Goal: Task Accomplishment & Management: Use online tool/utility

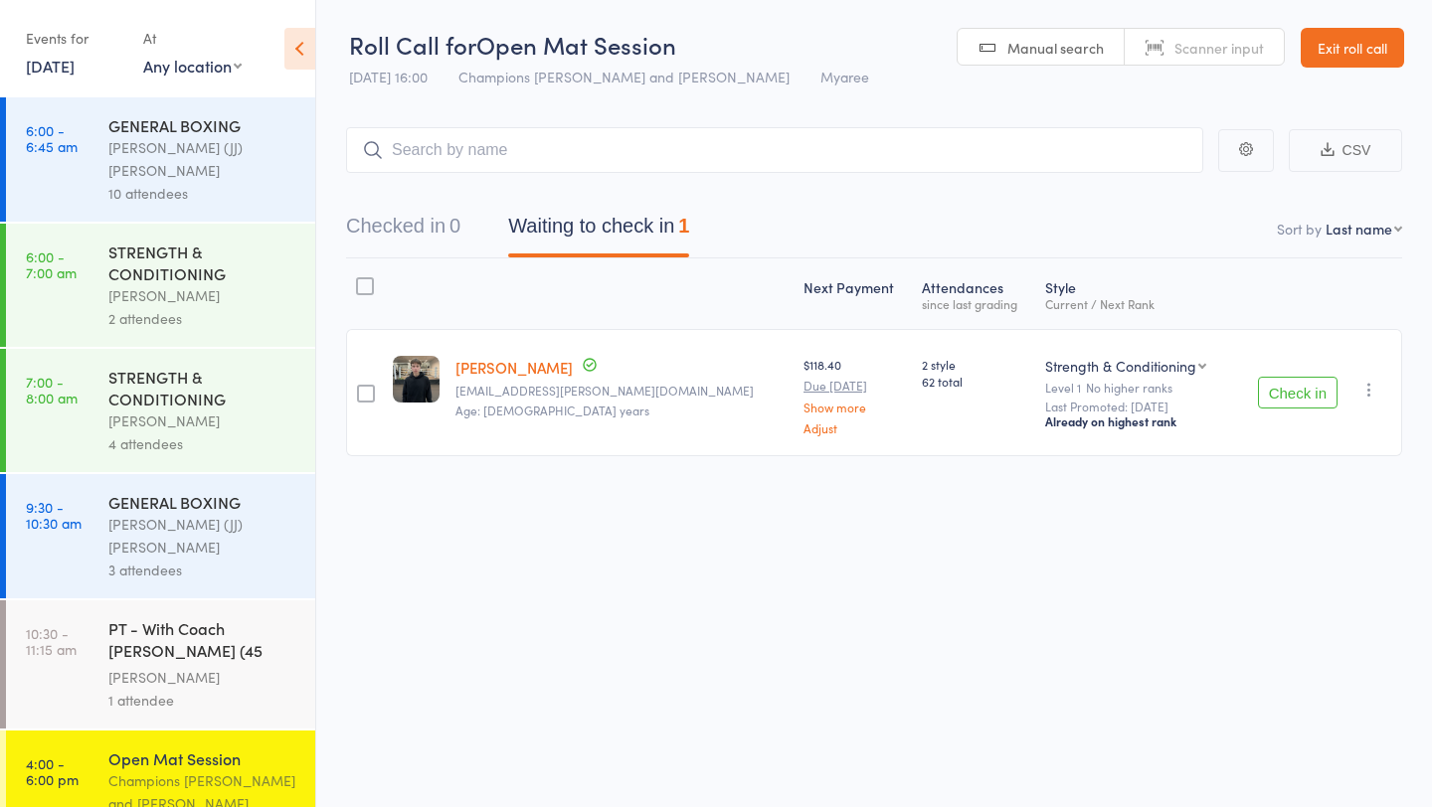
click at [1298, 388] on button "Check in" at bounding box center [1298, 393] width 80 height 32
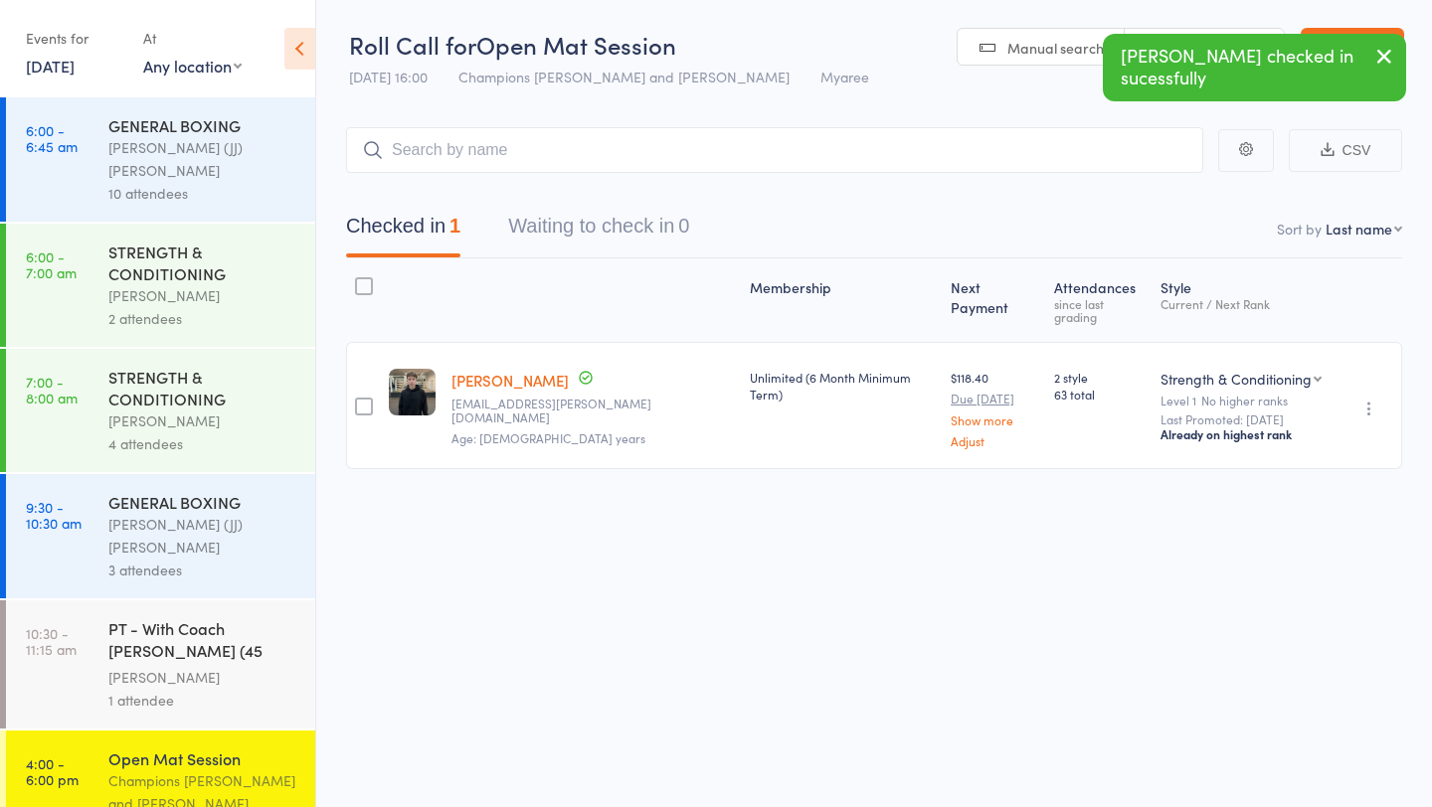
scroll to position [130, 0]
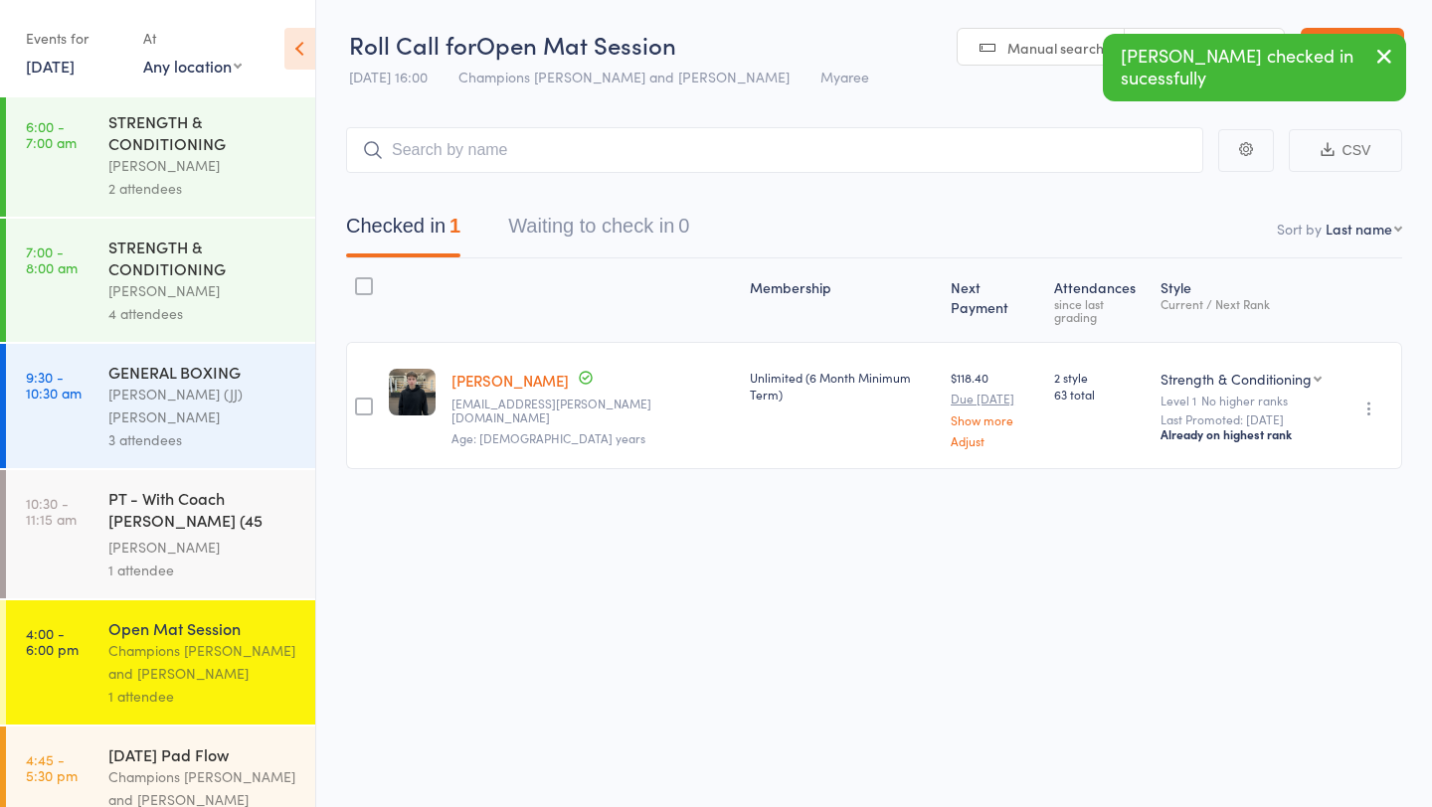
click at [189, 744] on div "[DATE] Pad Flow" at bounding box center [203, 755] width 190 height 22
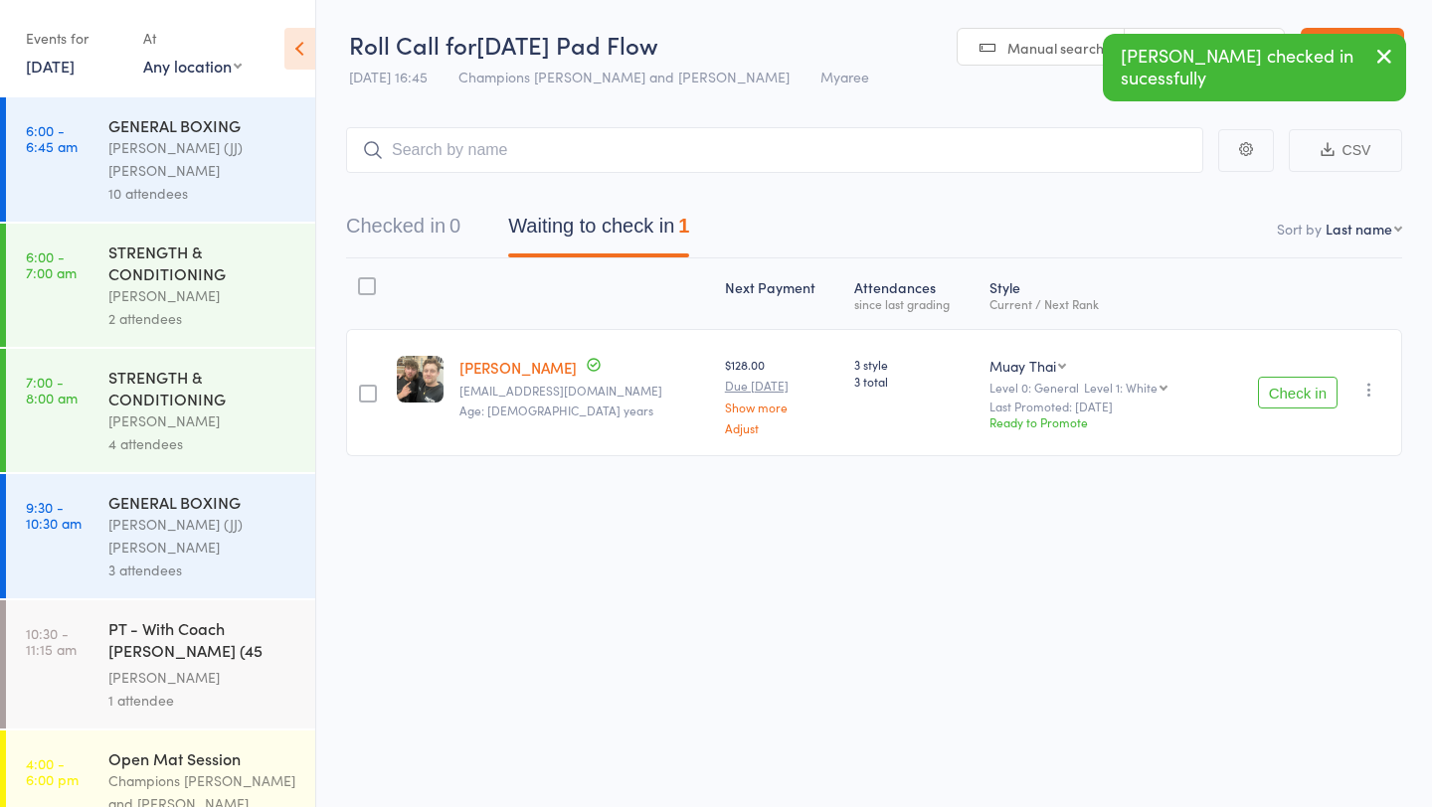
scroll to position [130, 0]
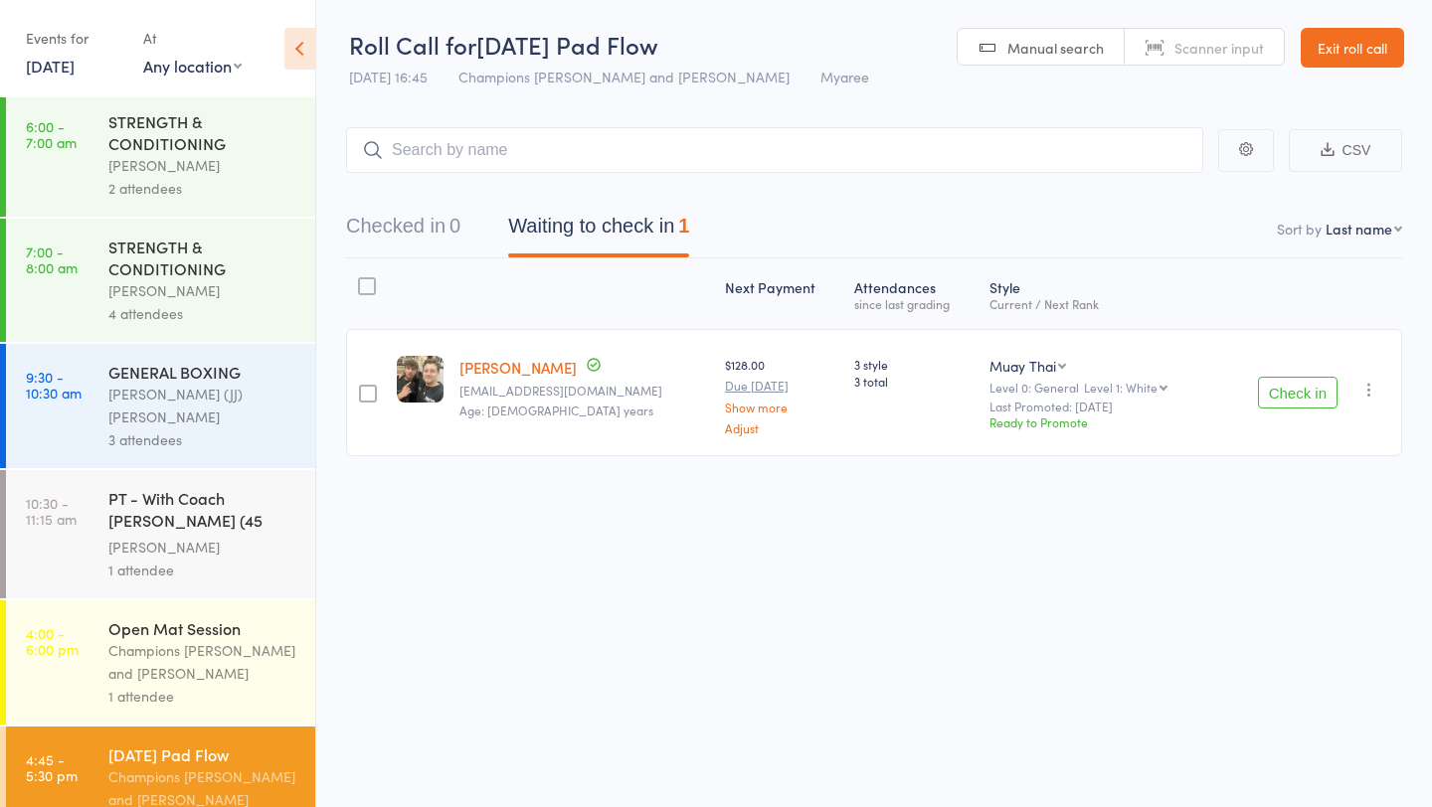
click at [1372, 384] on icon "button" at bounding box center [1369, 390] width 20 height 20
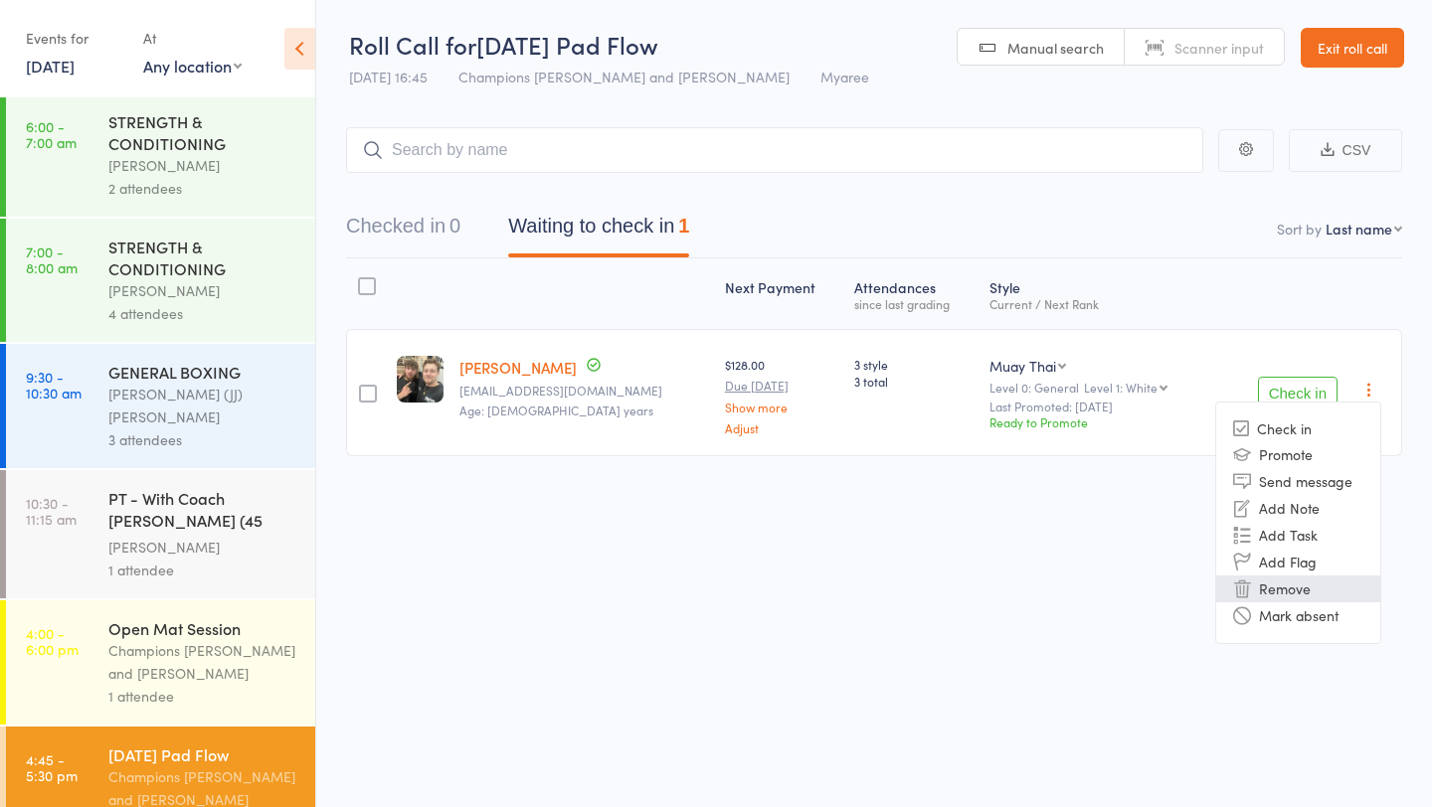
click at [1271, 580] on li "Remove" at bounding box center [1298, 589] width 164 height 27
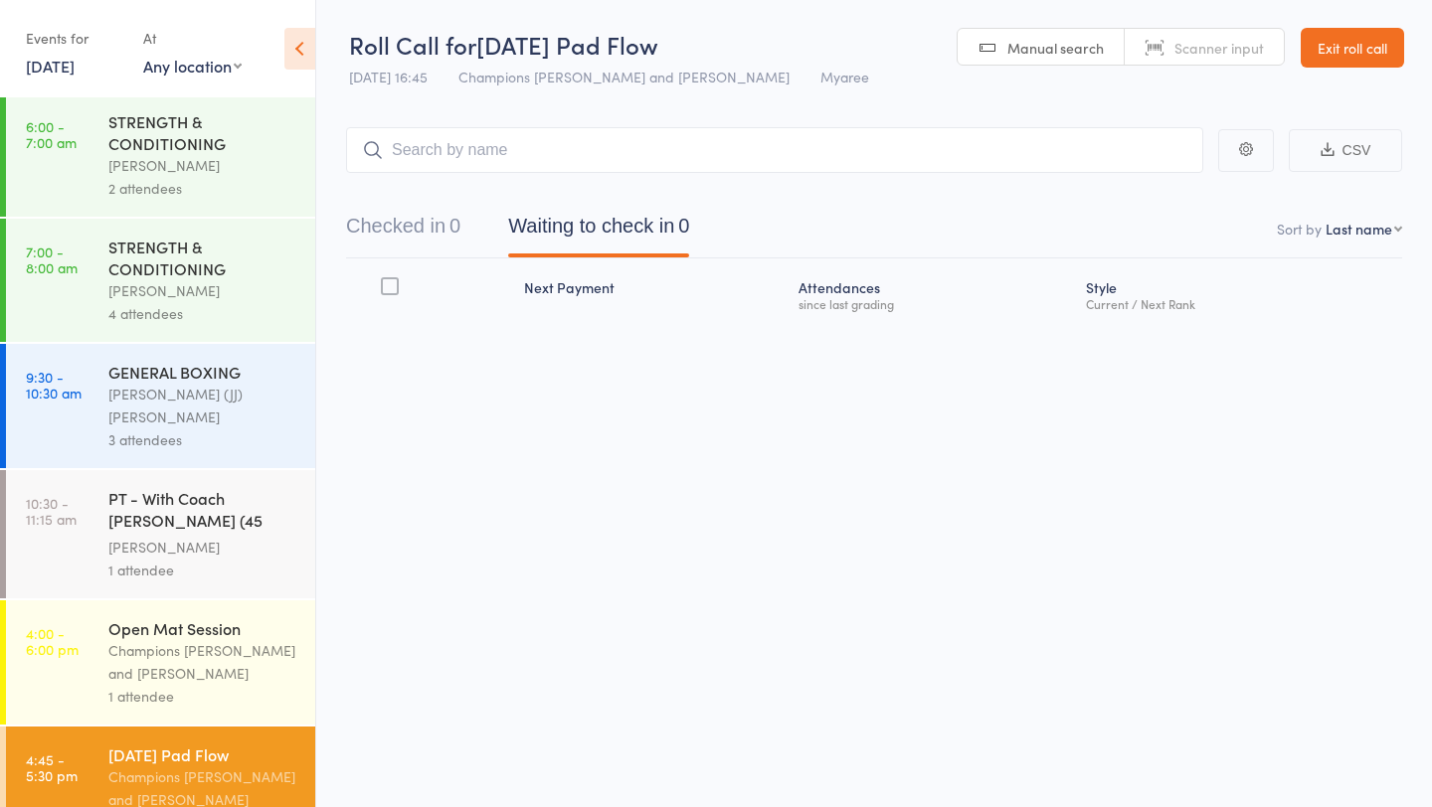
click at [551, 117] on main "CSV Checked in 0 Waiting to check in 0 Sort by Last name First name Last name B…" at bounding box center [874, 252] width 1116 height 311
click at [547, 159] on input "search" at bounding box center [774, 150] width 857 height 46
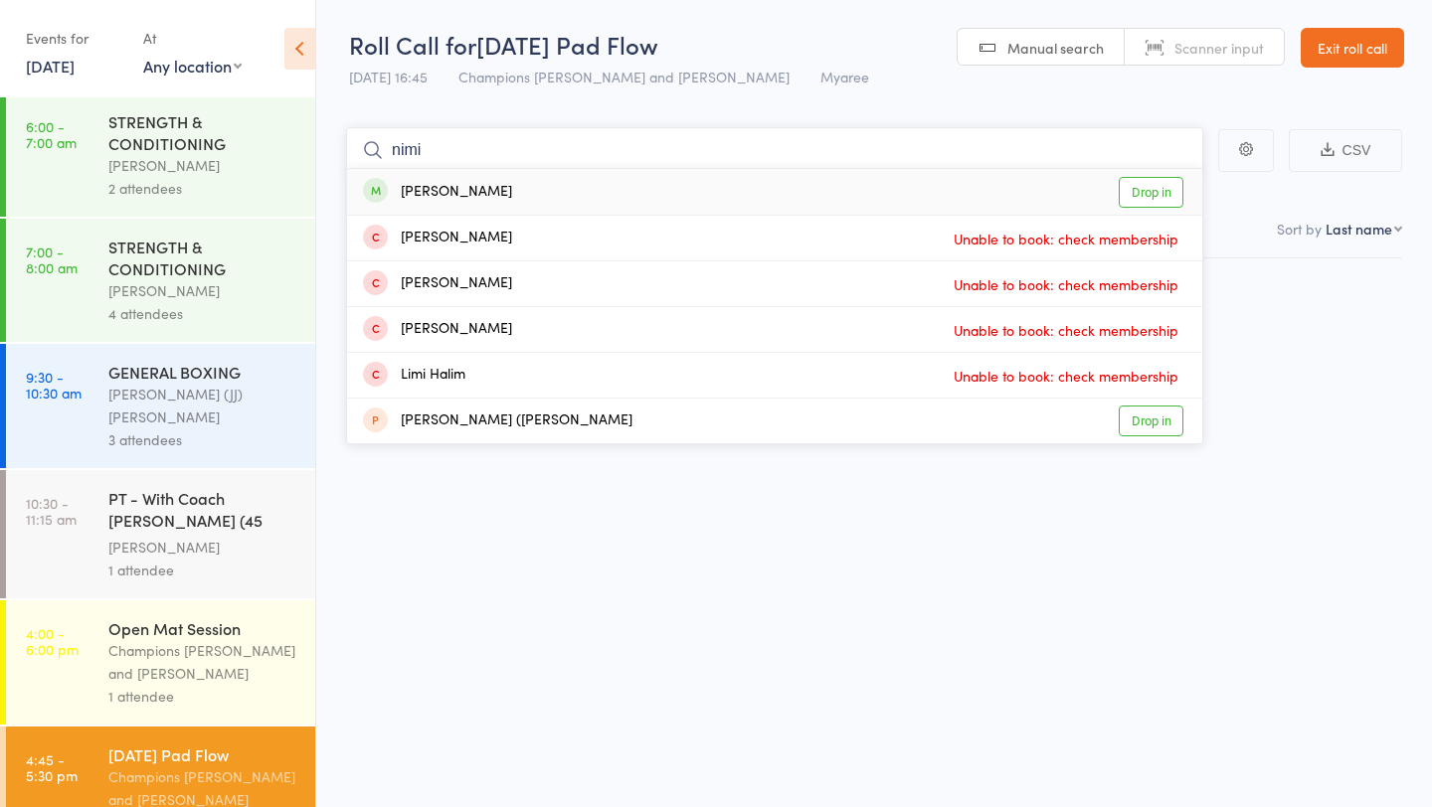
type input "nimi"
click at [1163, 204] on link "Drop in" at bounding box center [1151, 192] width 65 height 31
